Goal: Navigation & Orientation: Find specific page/section

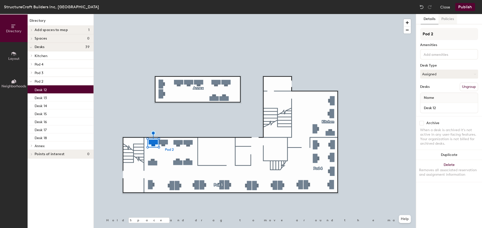
click at [445, 19] on button "Policies" at bounding box center [447, 19] width 19 height 10
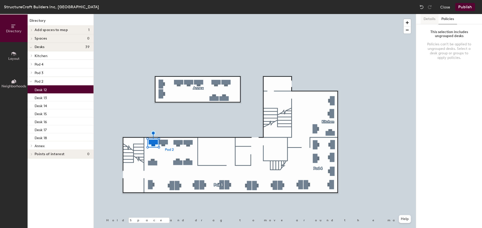
click at [428, 19] on button "Details" at bounding box center [429, 19] width 18 height 10
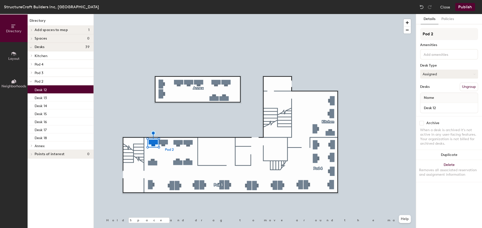
click at [431, 73] on button "Assigned" at bounding box center [449, 74] width 58 height 9
click at [407, 220] on button "Help" at bounding box center [405, 219] width 12 height 8
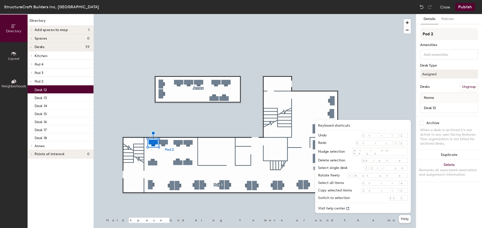
click at [370, 14] on div at bounding box center [255, 14] width 322 height 0
